Goal: Task Accomplishment & Management: Use online tool/utility

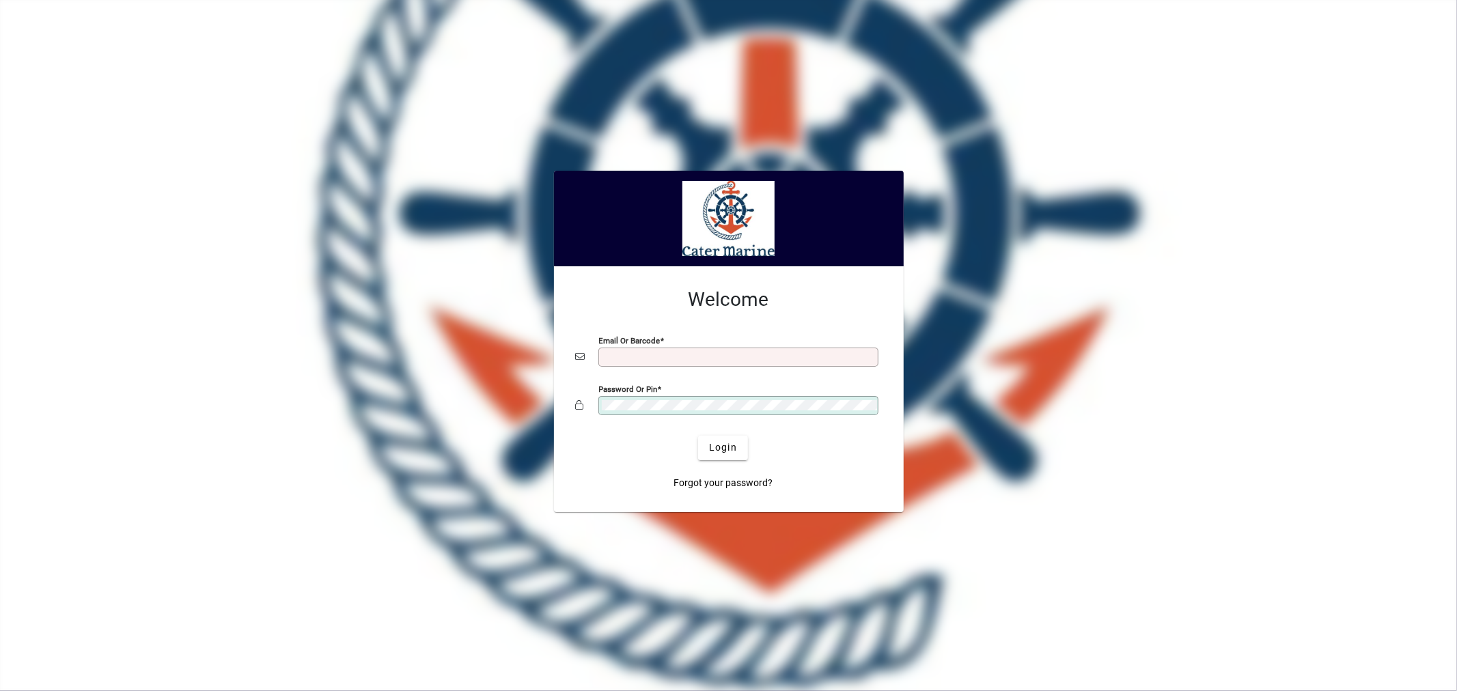
click at [628, 352] on input "Email or Barcode" at bounding box center [740, 357] width 276 height 11
type input "**********"
click at [698, 436] on button "Login" at bounding box center [723, 448] width 50 height 25
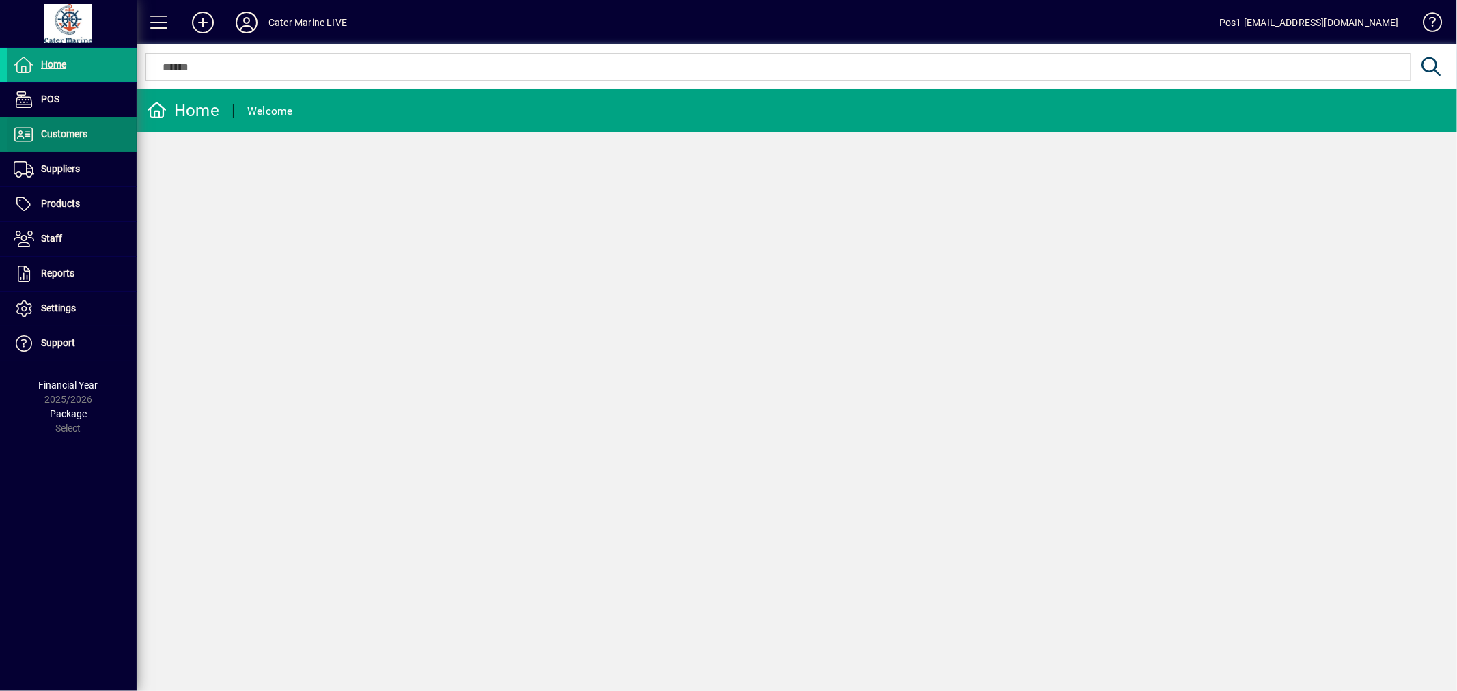
click at [57, 124] on span at bounding box center [72, 134] width 130 height 33
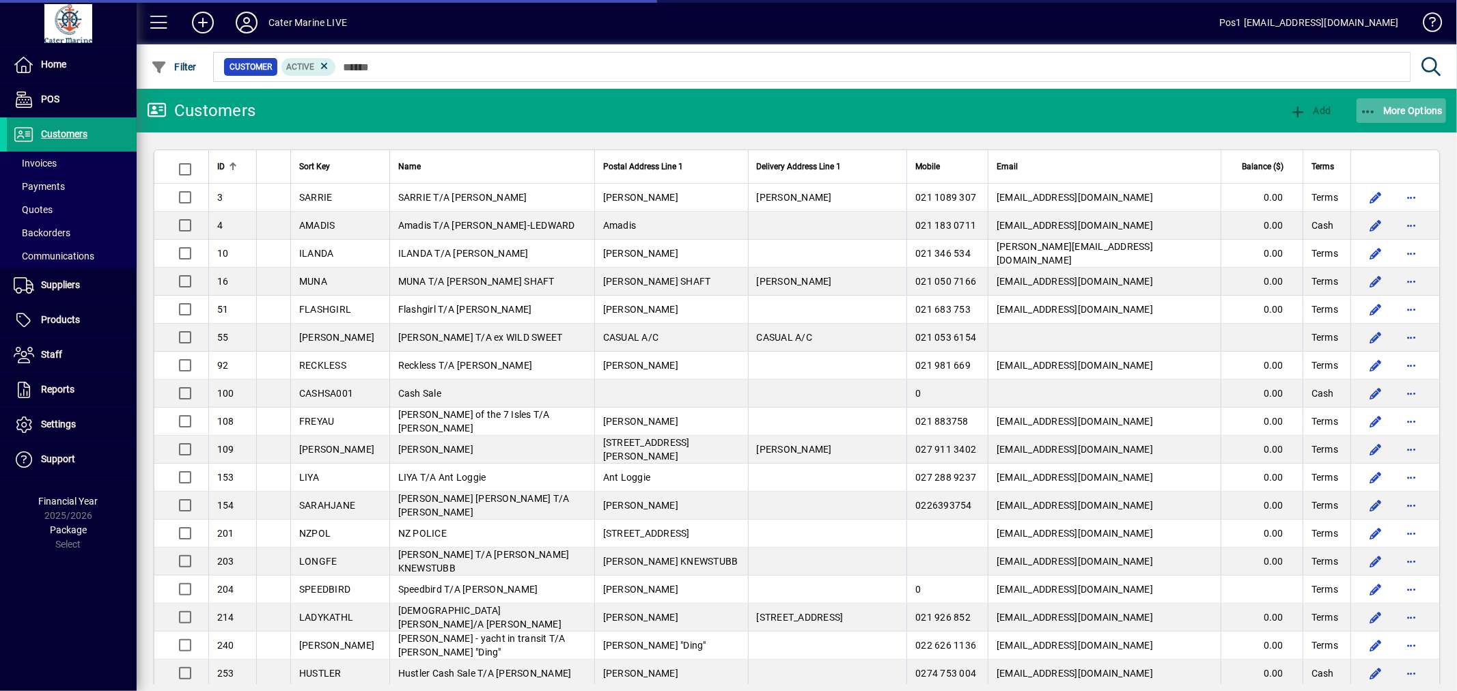
click at [1369, 105] on icon "button" at bounding box center [1368, 112] width 17 height 14
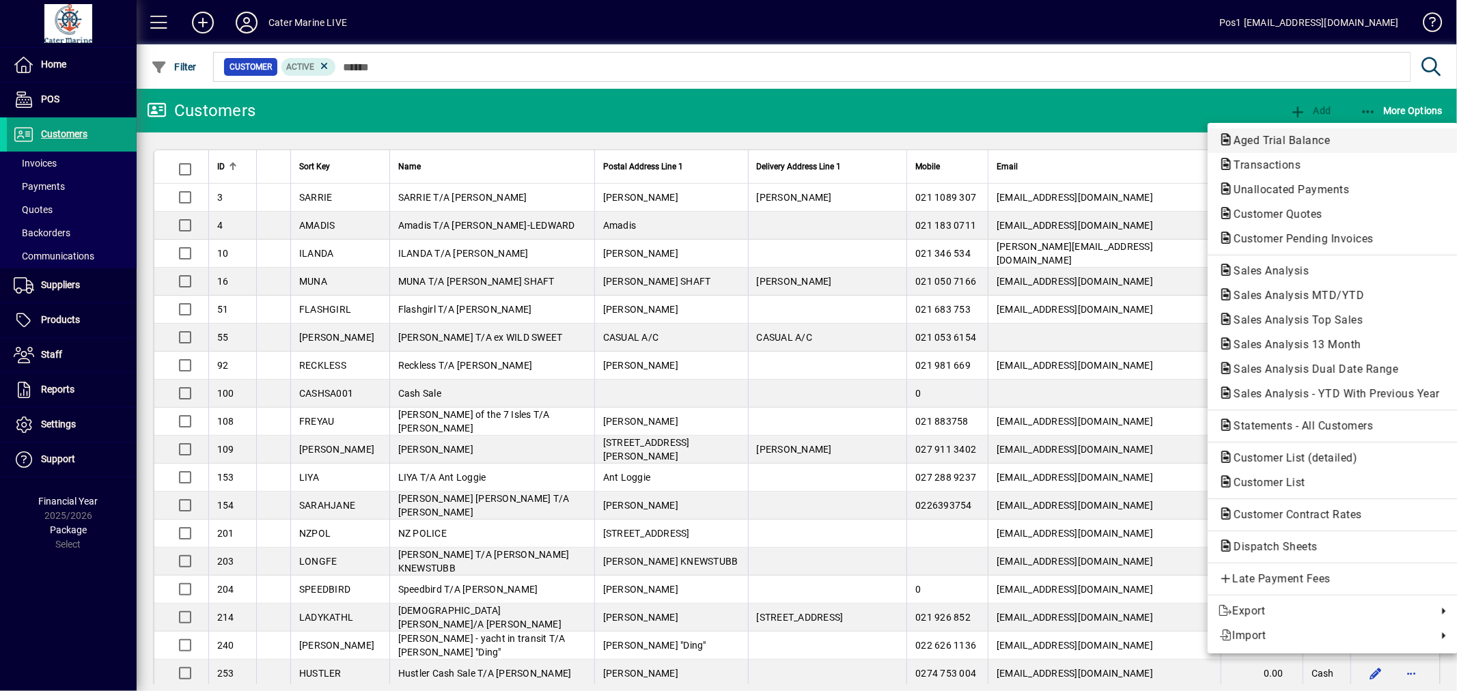
click at [1248, 137] on span "Aged Trial Balance" at bounding box center [1278, 140] width 118 height 13
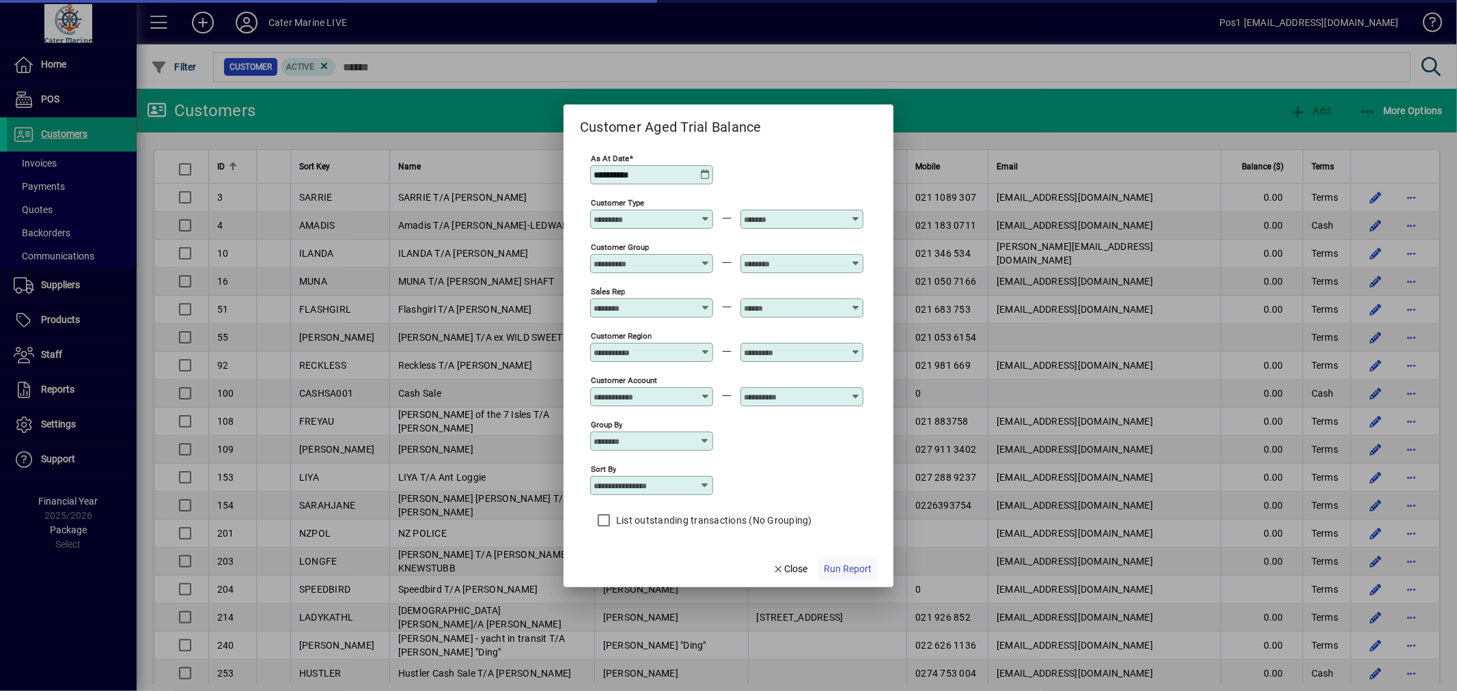
click at [839, 572] on span "Run Report" at bounding box center [848, 569] width 48 height 14
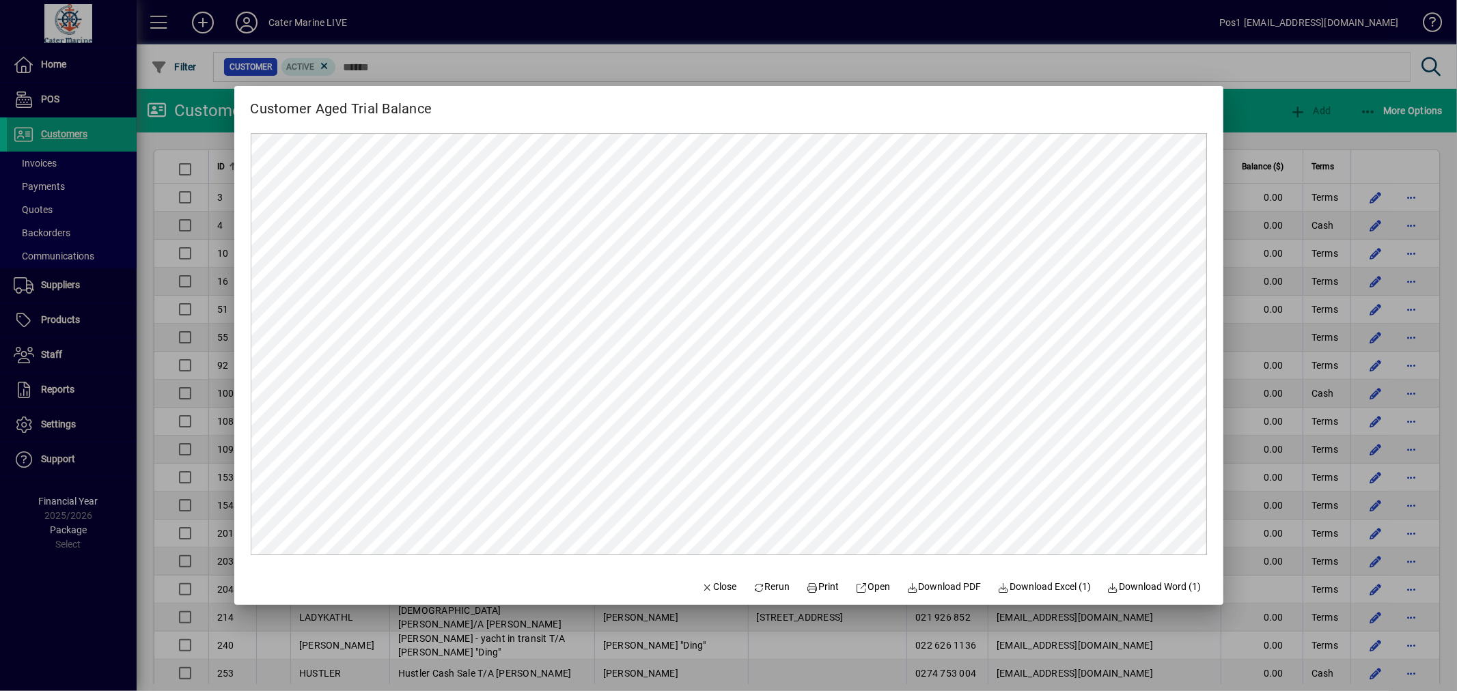
click at [1277, 140] on div at bounding box center [728, 345] width 1457 height 691
